Goal: Task Accomplishment & Management: Use online tool/utility

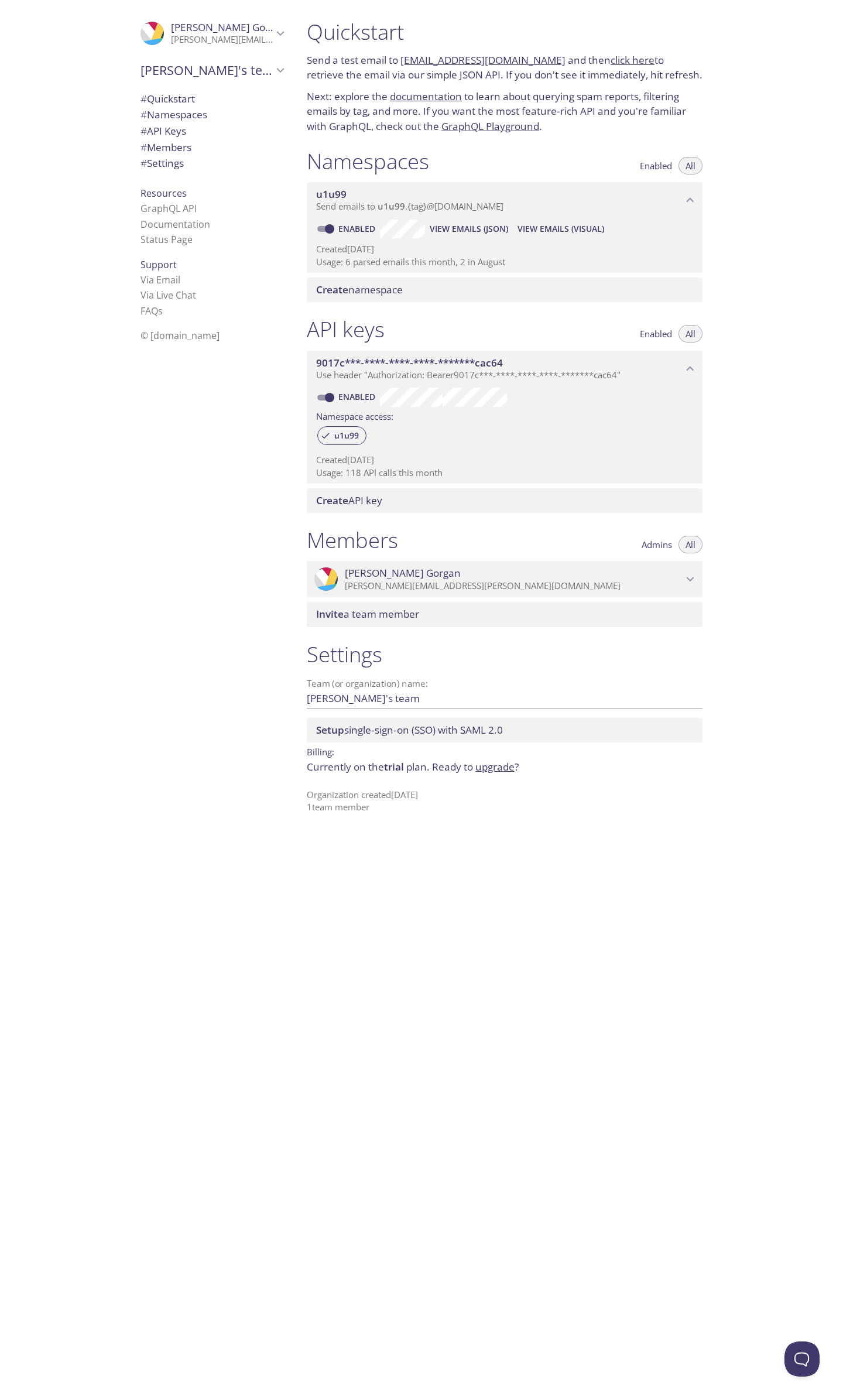
click at [318, 222] on span "View Emails (JSON)" at bounding box center [469, 229] width 78 height 14
click at [469, 230] on span "View Emails (JSON)" at bounding box center [469, 229] width 78 height 14
click at [472, 230] on span "View Emails (JSON)" at bounding box center [469, 229] width 78 height 14
